Goal: Transaction & Acquisition: Purchase product/service

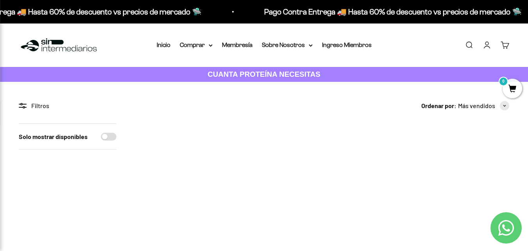
click at [47, 13] on p "Pago Contra Entrega 🚚 Hasta 60% de descuento vs precios de mercado 🛸" at bounding box center [66, 11] width 258 height 13
click at [19, 18] on div "Pago Contra Entrega 🚚 Hasta 60% de descuento vs precios [PERSON_NAME] 🛸 Pago Co…" at bounding box center [264, 11] width 528 height 23
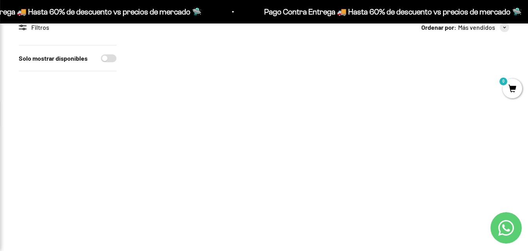
scroll to position [39, 0]
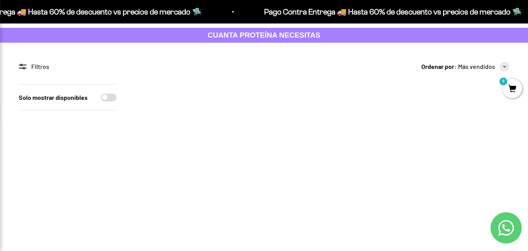
click at [25, 67] on icon at bounding box center [23, 66] width 8 height 5
click at [20, 66] on icon at bounding box center [23, 66] width 8 height 5
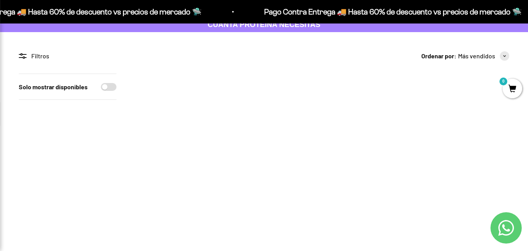
scroll to position [0, 0]
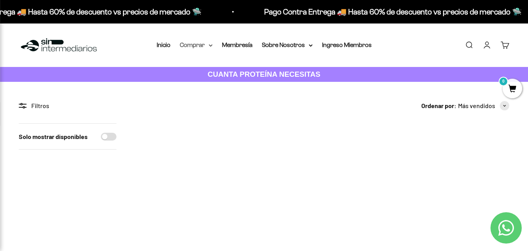
click at [191, 45] on summary "Comprar" at bounding box center [196, 45] width 33 height 10
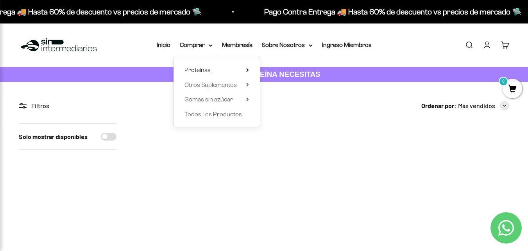
click at [249, 71] on icon at bounding box center [247, 70] width 3 height 4
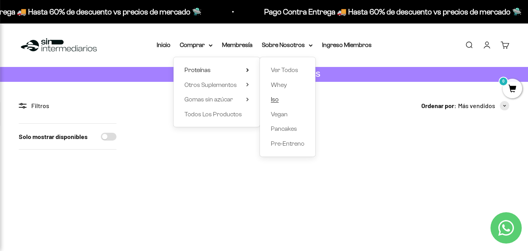
click at [282, 102] on link "Iso" at bounding box center [288, 99] width 34 height 10
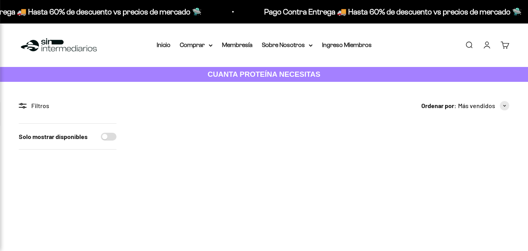
scroll to position [156, 0]
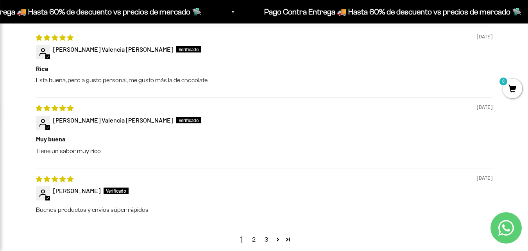
scroll to position [899, 0]
